Goal: Task Accomplishment & Management: Manage account settings

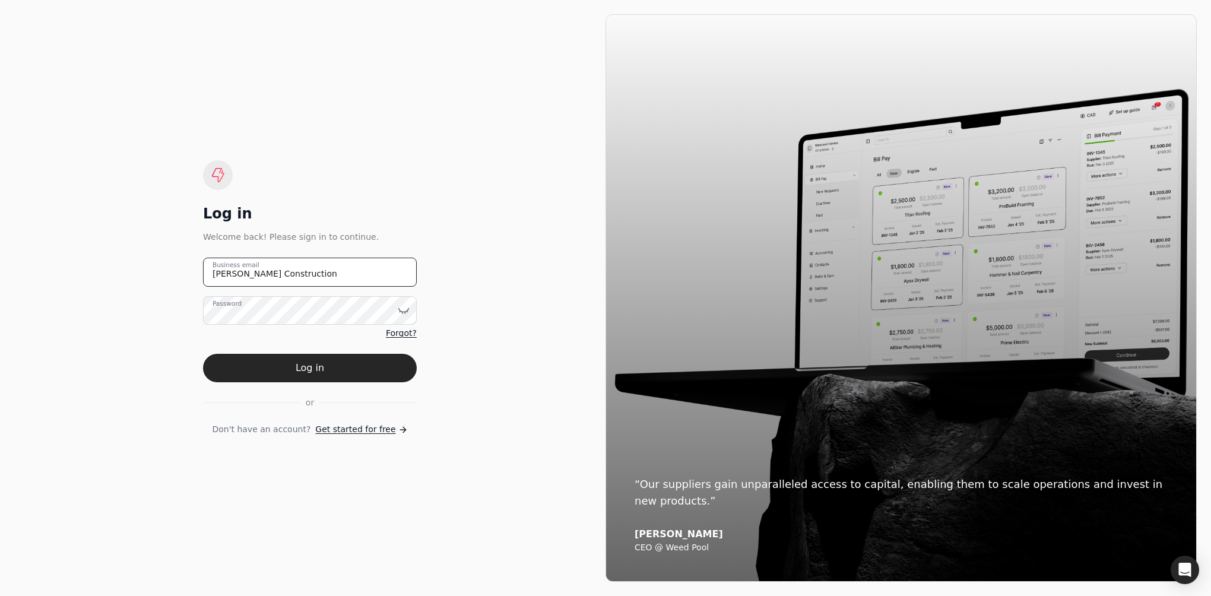
click at [314, 274] on email "[PERSON_NAME] Construction" at bounding box center [310, 272] width 214 height 29
type email "J"
type email "[EMAIL_ADDRESS][PERSON_NAME][DOMAIN_NAME]"
click at [401, 304] on div at bounding box center [404, 310] width 12 height 29
click at [401, 312] on icon at bounding box center [404, 311] width 10 height 4
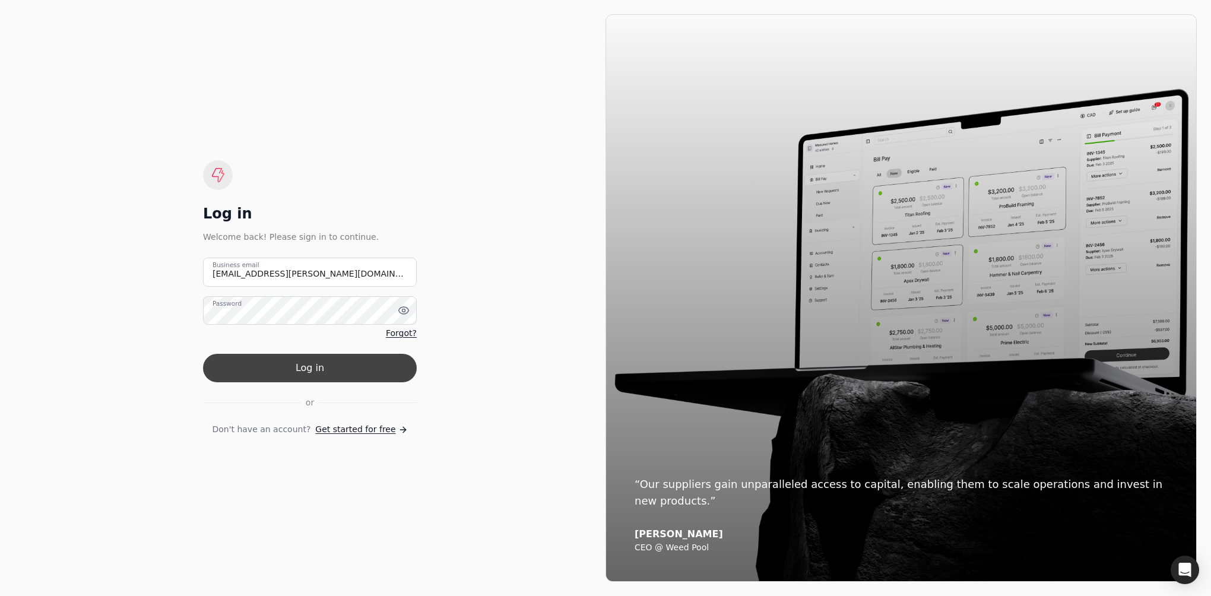
click at [293, 365] on button "Log in" at bounding box center [310, 368] width 214 height 29
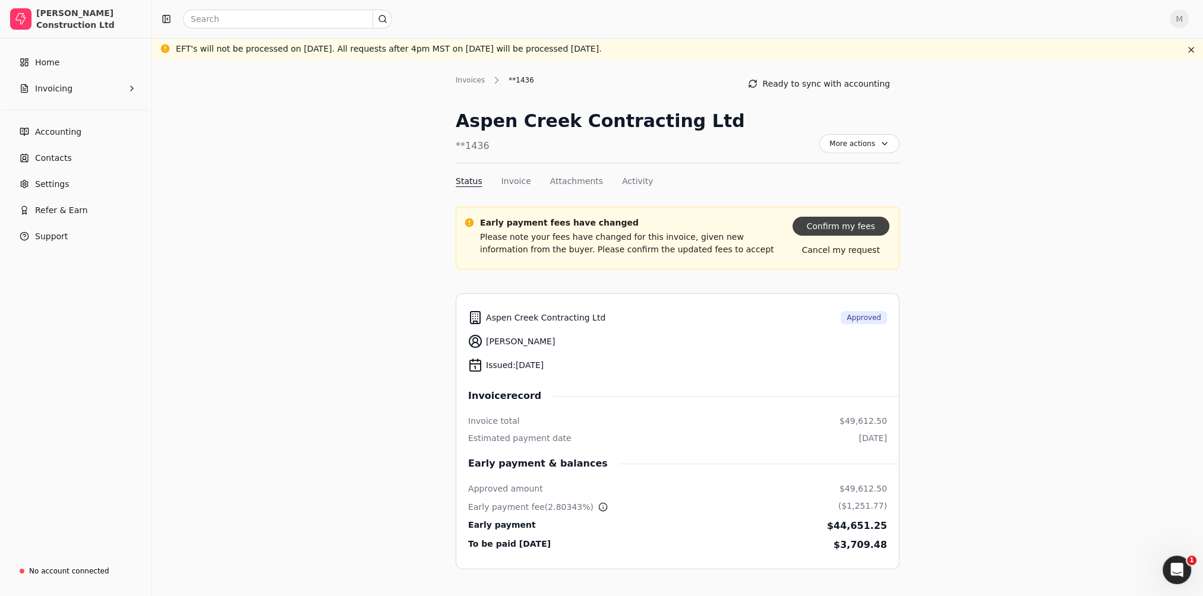
click at [844, 221] on button "Confirm my fees" at bounding box center [840, 226] width 97 height 19
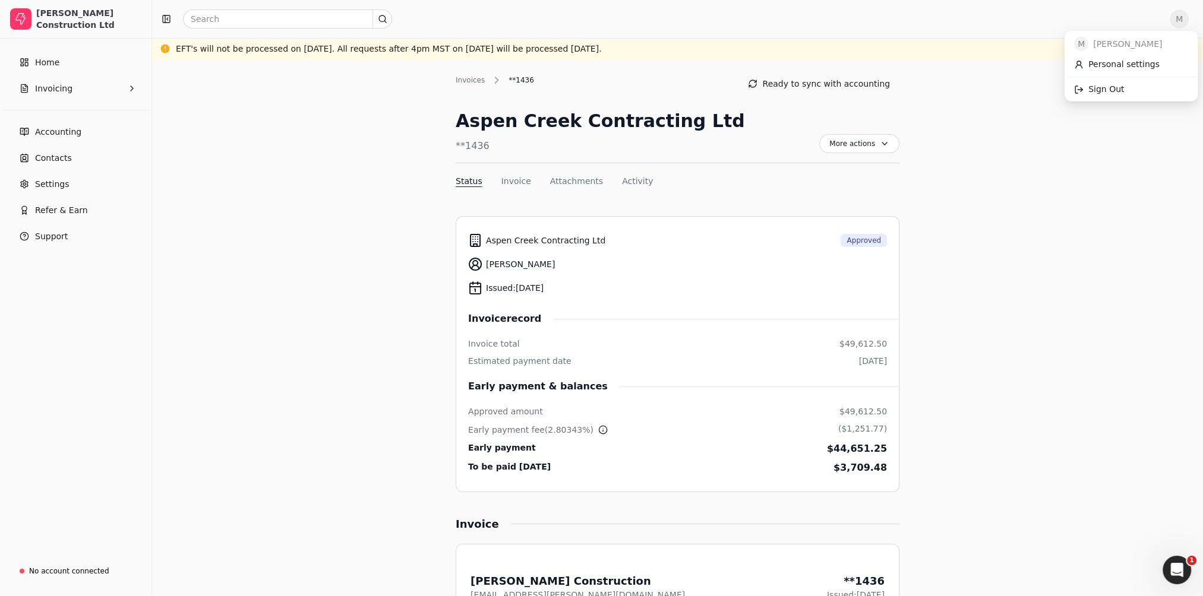
click at [1187, 18] on span "M" at bounding box center [1178, 19] width 19 height 19
click at [1110, 88] on span "Sign Out" at bounding box center [1106, 89] width 36 height 12
